Goal: Task Accomplishment & Management: Manage account settings

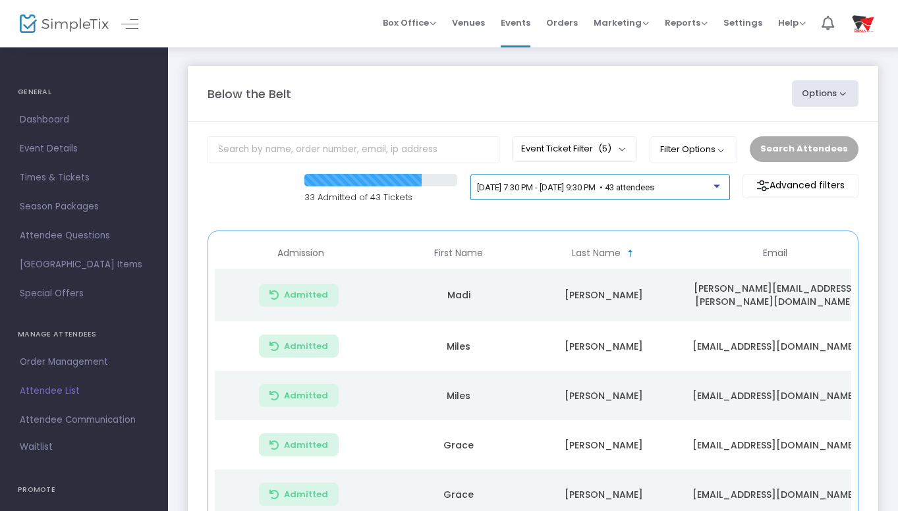
click at [719, 186] on div at bounding box center [716, 185] width 7 height 3
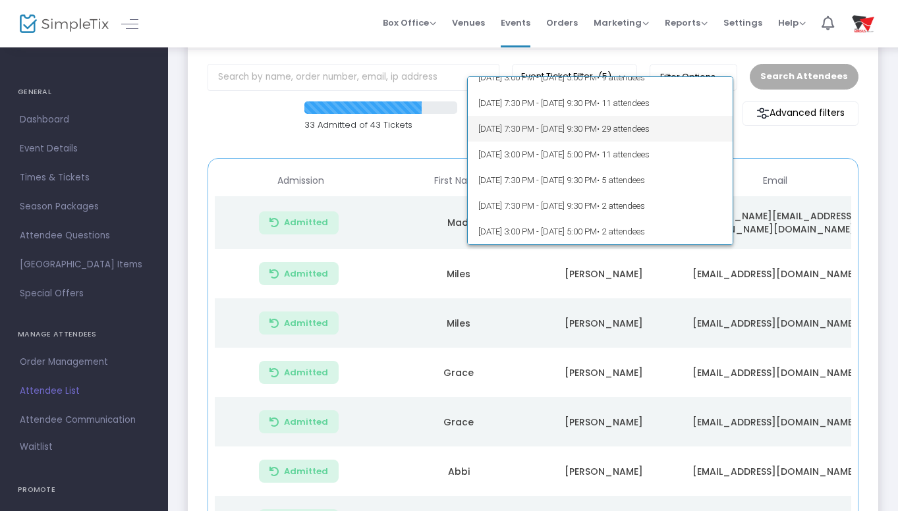
scroll to position [73, 0]
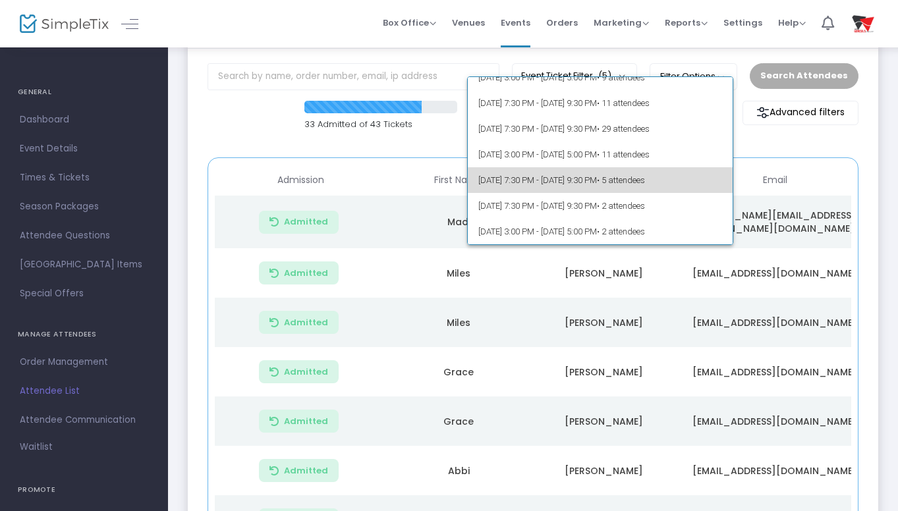
click at [619, 184] on span "[DATE] 7:30 PM - [DATE] 9:30 PM • 5 attendees" at bounding box center [600, 180] width 244 height 26
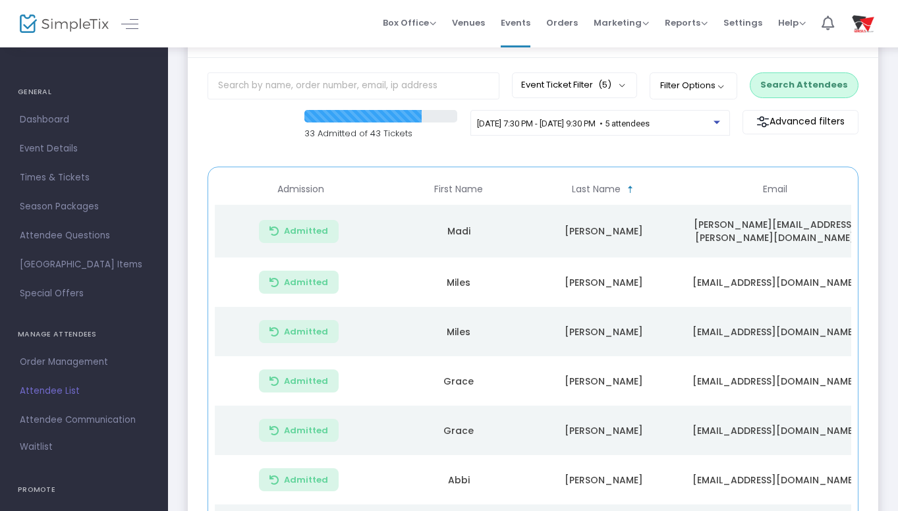
scroll to position [60, 0]
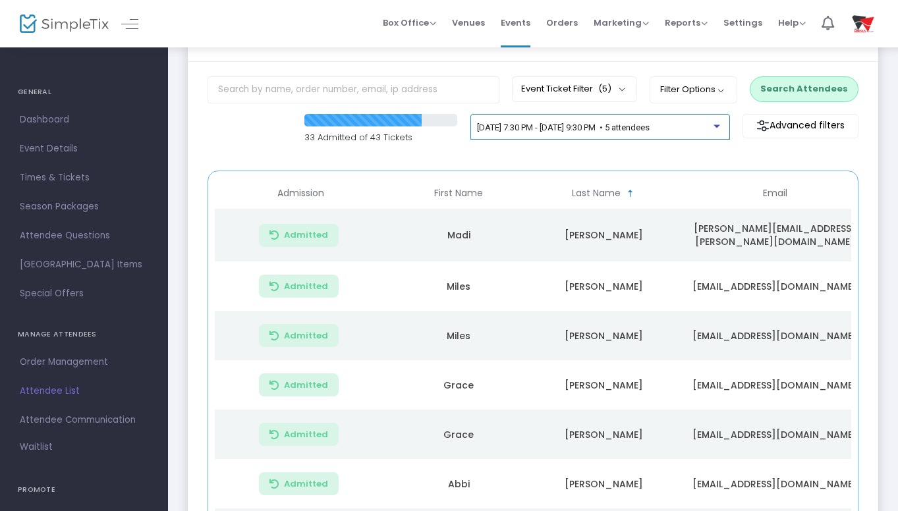
click at [716, 128] on div at bounding box center [716, 125] width 7 height 3
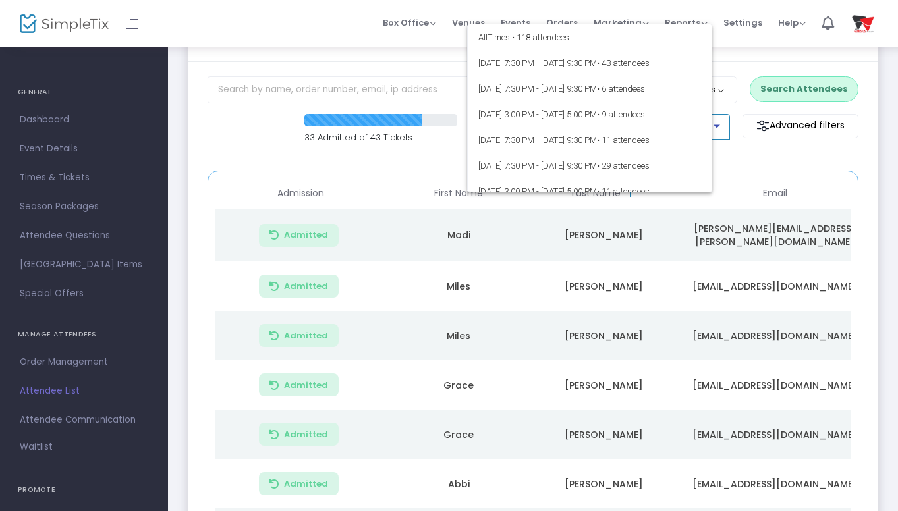
scroll to position [88, 0]
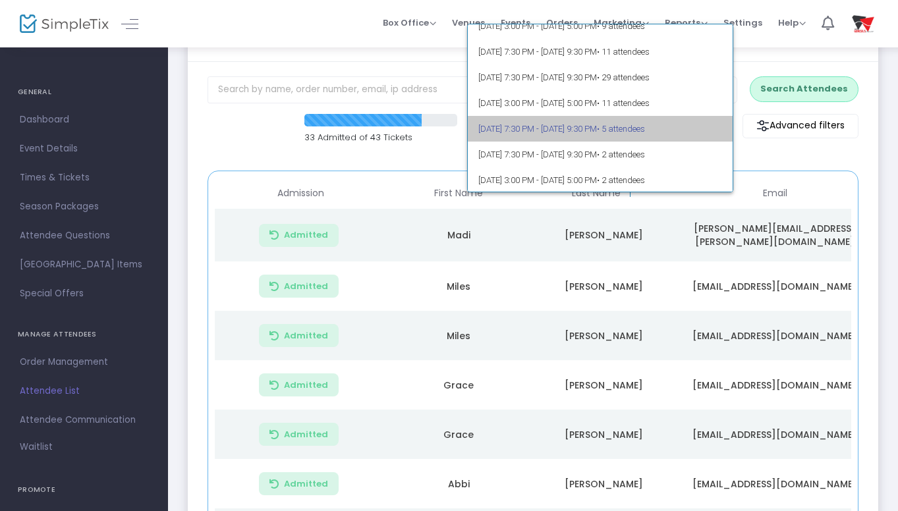
click at [645, 131] on span "• 5 attendees" at bounding box center [621, 129] width 48 height 10
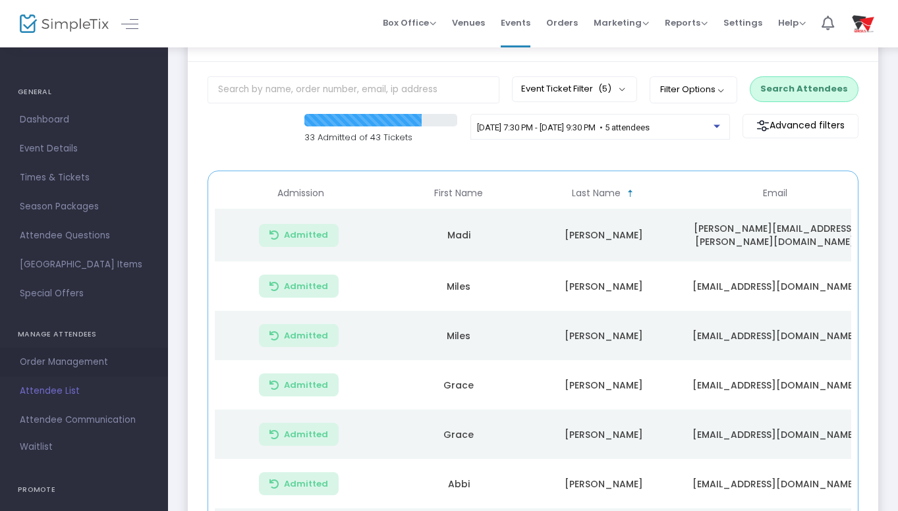
click at [78, 361] on span "Order Management" at bounding box center [84, 362] width 128 height 17
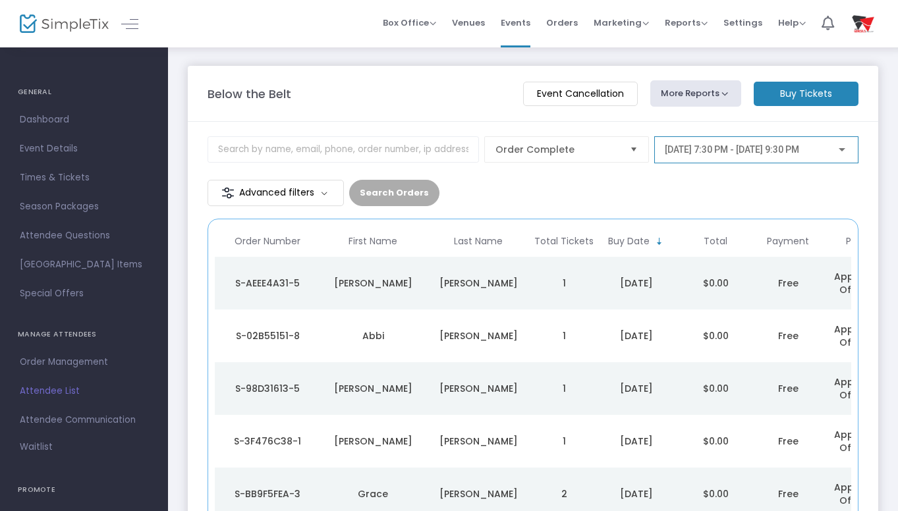
click at [846, 147] on div at bounding box center [842, 150] width 12 height 11
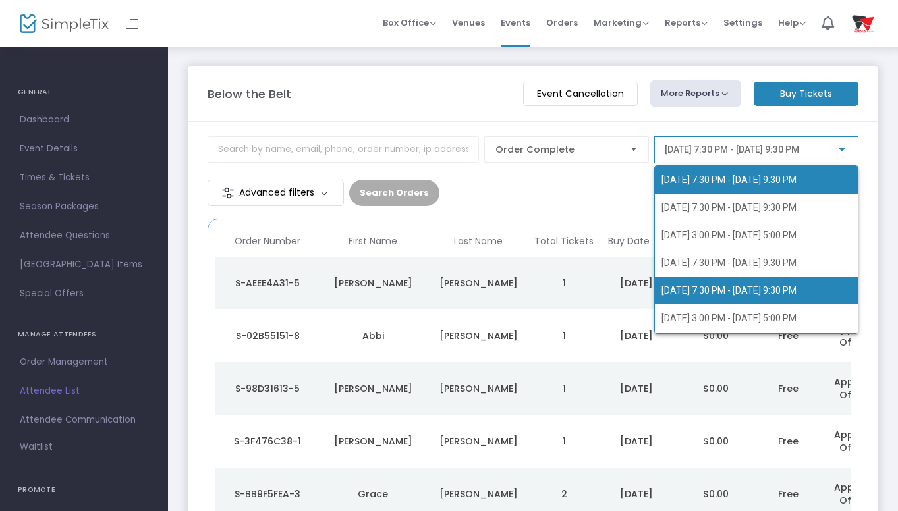
scroll to position [82, 0]
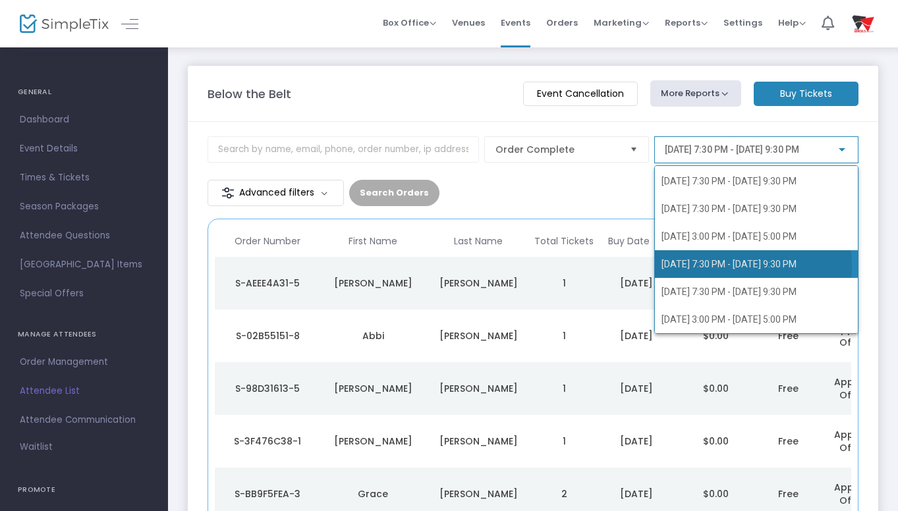
click at [703, 265] on span "[DATE] 7:30 PM - [DATE] 9:30 PM" at bounding box center [728, 264] width 135 height 11
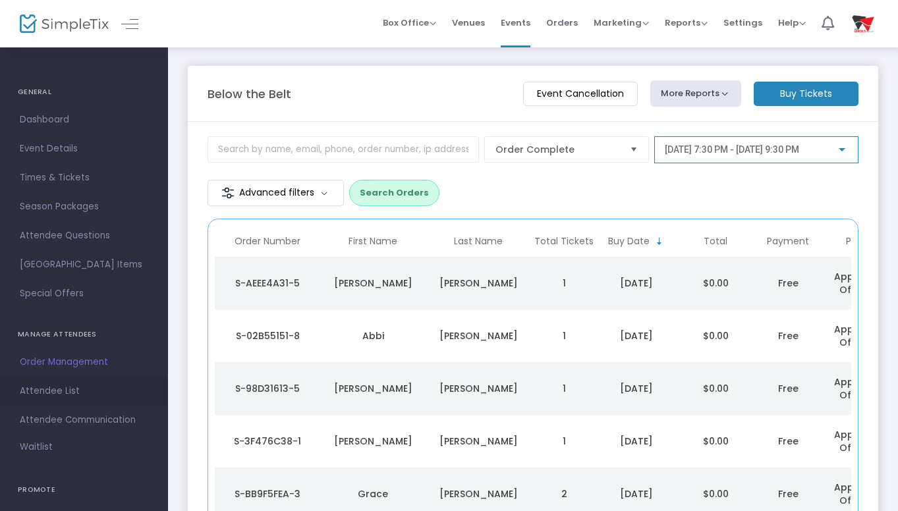
click at [75, 396] on span "Attendee List" at bounding box center [84, 391] width 128 height 17
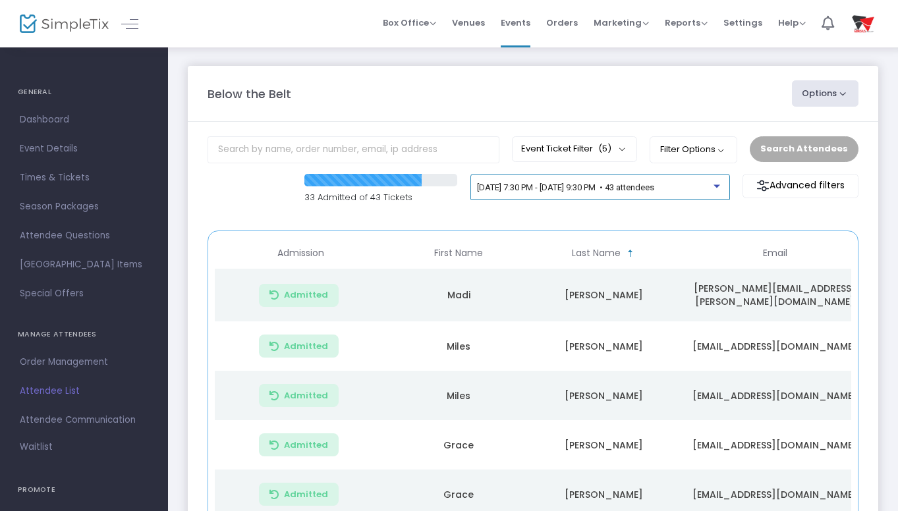
click at [715, 186] on div at bounding box center [716, 185] width 7 height 3
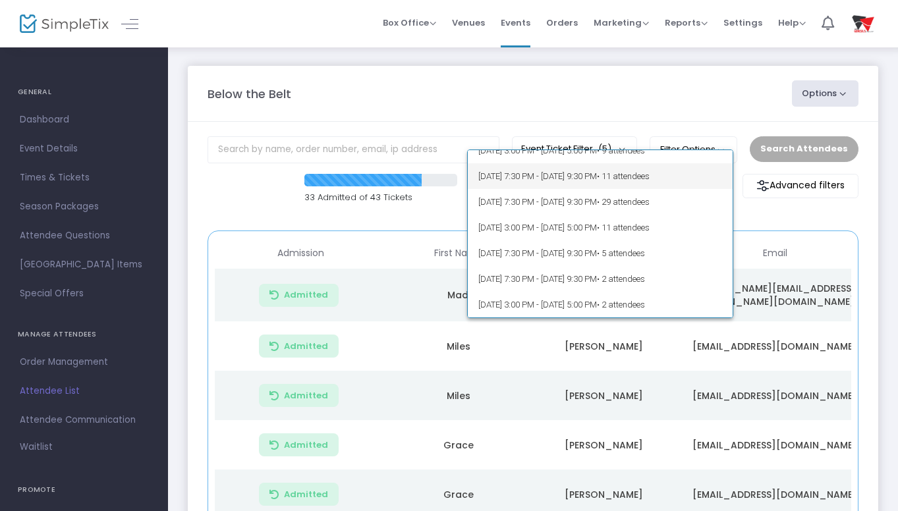
scroll to position [20, 0]
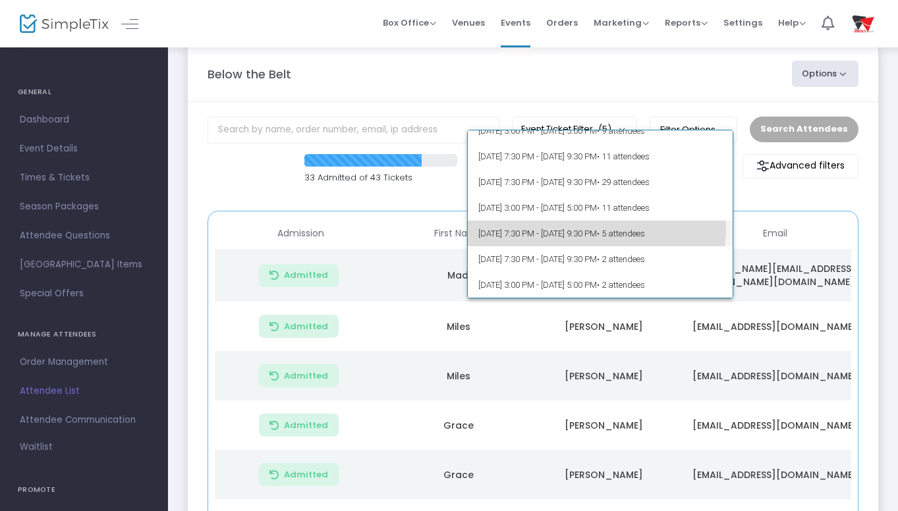
click at [549, 227] on span "[DATE] 7:30 PM - [DATE] 9:30 PM • 5 attendees" at bounding box center [600, 234] width 244 height 26
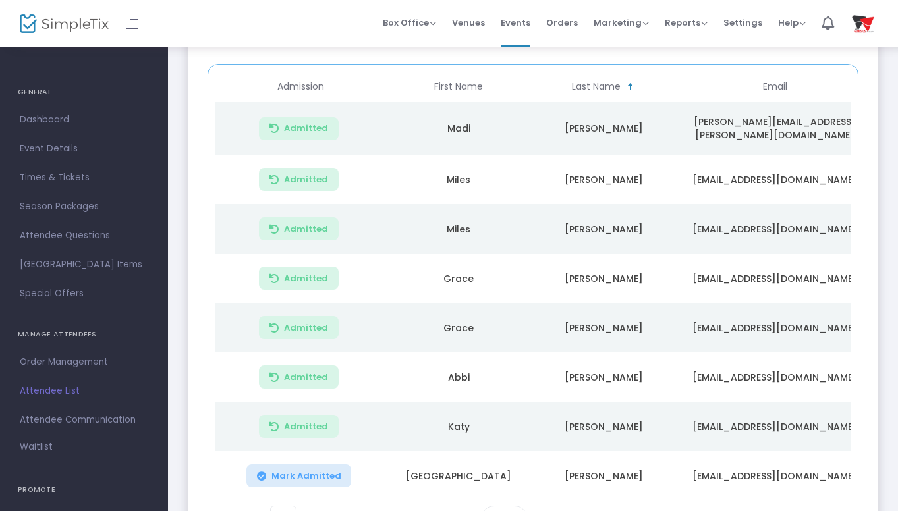
scroll to position [0, 0]
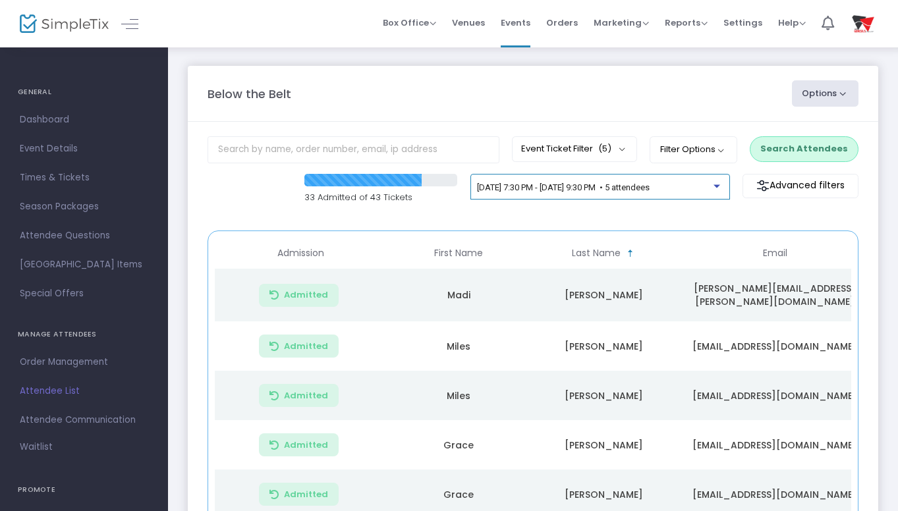
click at [649, 191] on span "[DATE] 7:30 PM - [DATE] 9:30 PM • 5 attendees" at bounding box center [563, 187] width 173 height 10
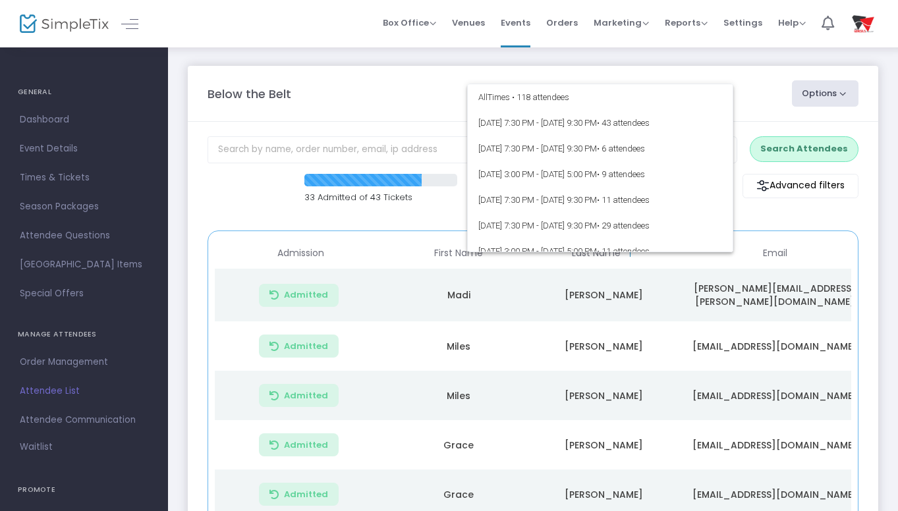
scroll to position [88, 0]
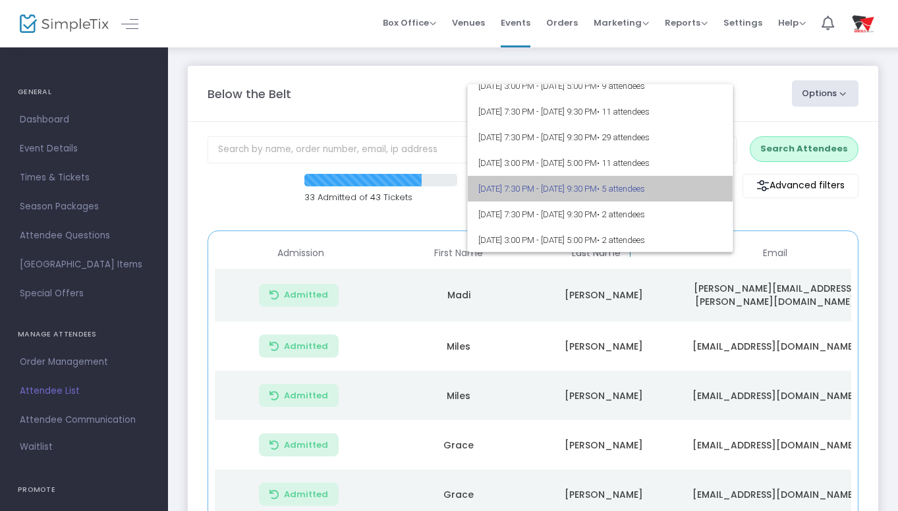
click at [645, 191] on span "• 5 attendees" at bounding box center [621, 189] width 48 height 10
